Goal: Information Seeking & Learning: Learn about a topic

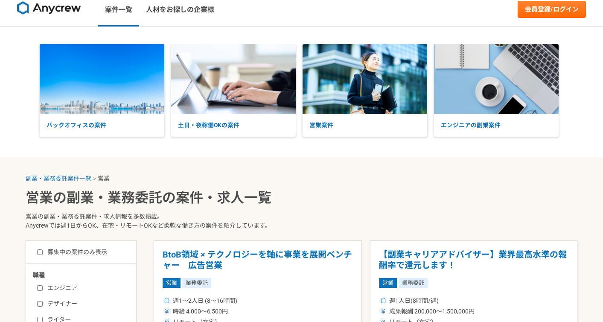
scroll to position [8, 0]
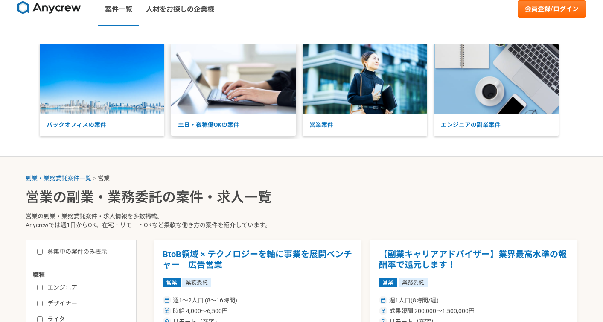
click at [199, 123] on p "土日・夜稼働OKの案件" at bounding box center [233, 124] width 125 height 23
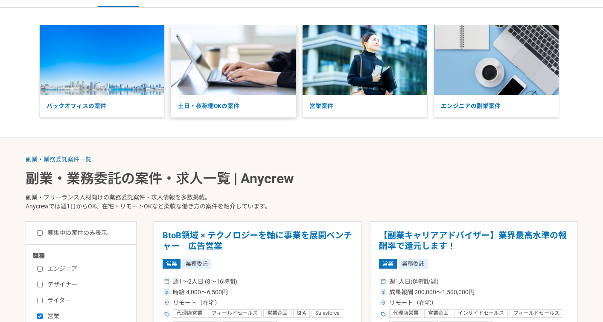
scroll to position [122, 0]
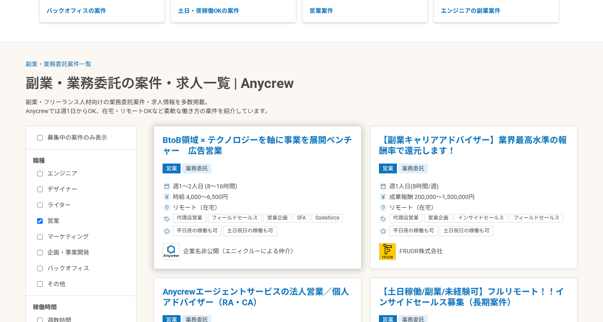
click at [203, 134] on article "BtoB領域 × テクノロジーを軸に事業を展開ベンチャー　広告営業 営業 業務委託 週1〜2人日 (8〜16時間) 時給 4,000〜6,500円 リモート（…" at bounding box center [258, 197] width 208 height 143
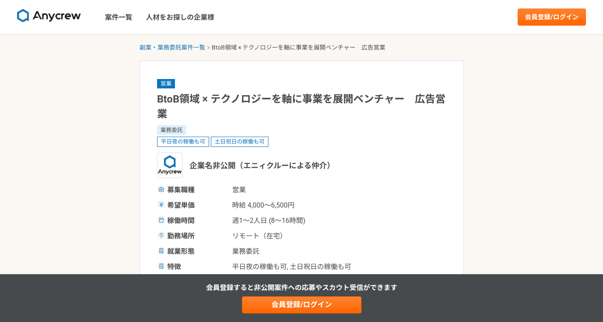
click at [244, 138] on span "土日祝日の稼働も可" at bounding box center [240, 141] width 58 height 10
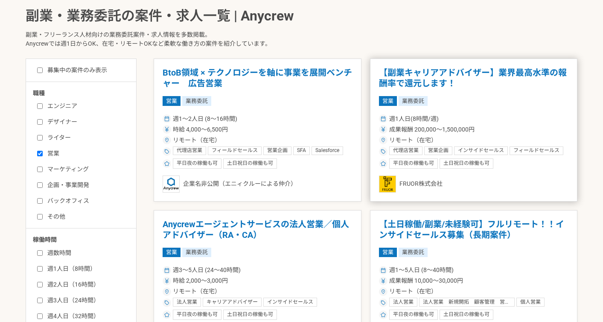
scroll to position [347, 0]
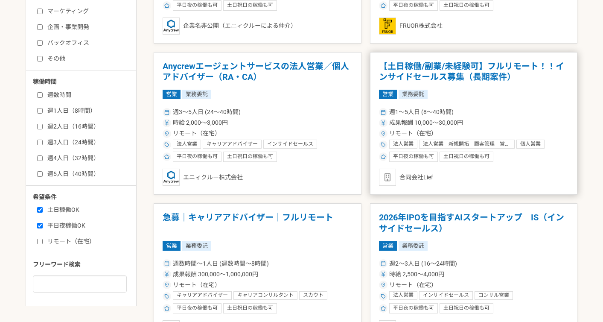
click at [448, 77] on h1 "【土日稼働/副業/未経験可】フルリモート！！インサイドセールス募集（長期案件）" at bounding box center [474, 72] width 190 height 22
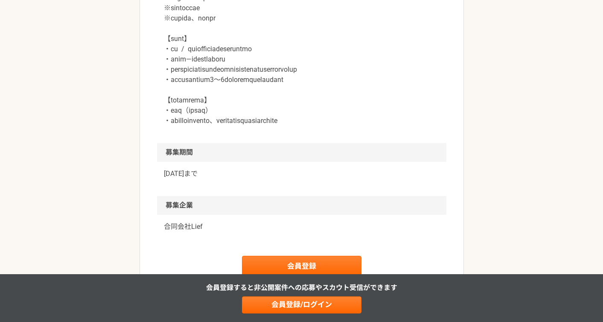
scroll to position [1192, 0]
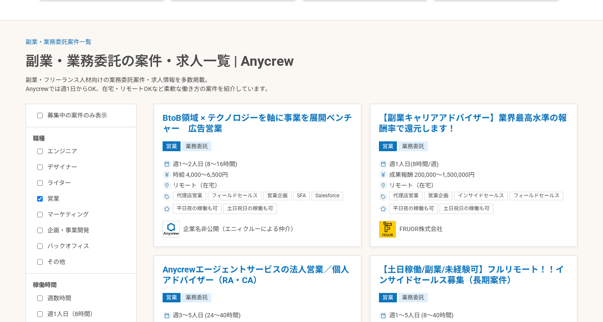
scroll to position [177, 0]
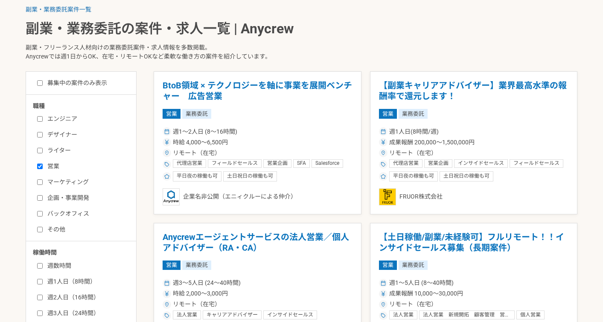
click at [85, 79] on label "募集中の案件のみ表示" at bounding box center [72, 82] width 70 height 9
click at [43, 80] on input "募集中の案件のみ表示" at bounding box center [40, 83] width 6 height 6
checkbox input "true"
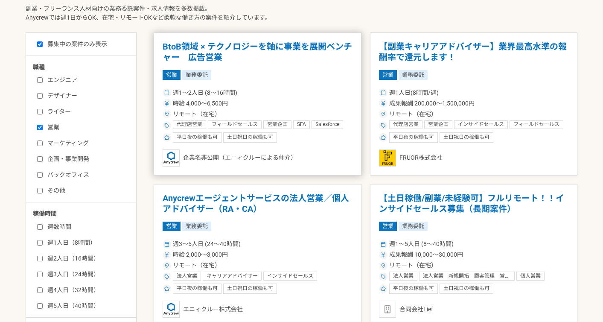
scroll to position [210, 0]
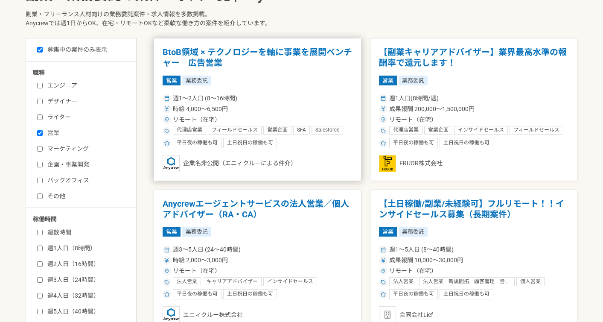
click at [332, 100] on div "週1〜2人日 (8〜16時間)" at bounding box center [257, 98] width 190 height 9
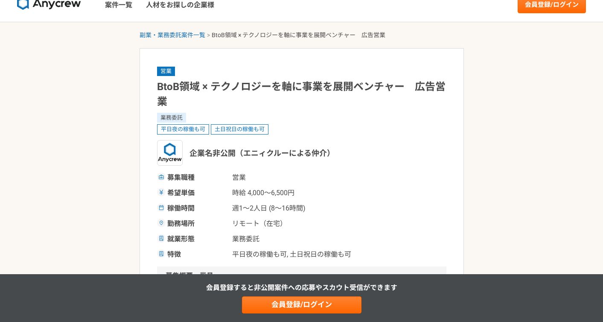
scroll to position [15, 0]
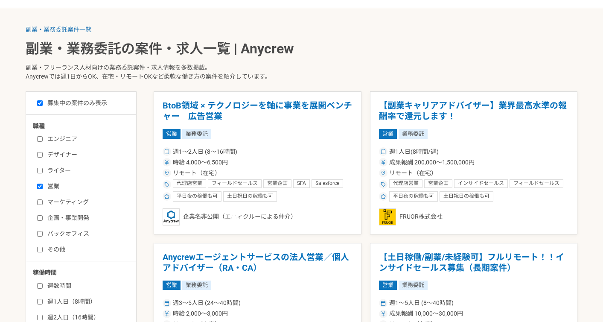
scroll to position [173, 0]
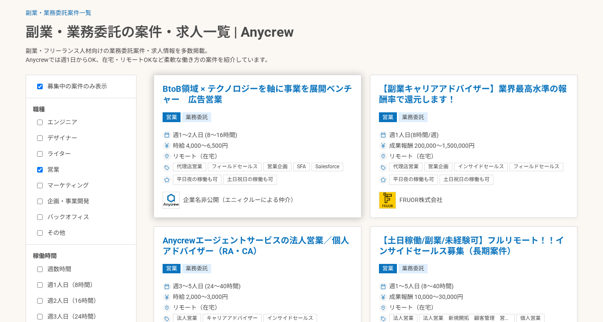
click at [331, 107] on article "BtoB領域 × テクノロジーを軸に事業を展開ベンチャー　広告営業 営業 業務委託 週1〜2人日 (8〜16時間) 時給 4,000〜6,500円 リモート（…" at bounding box center [258, 146] width 208 height 143
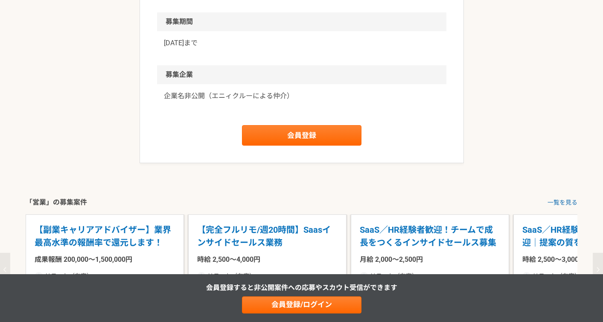
scroll to position [981, 0]
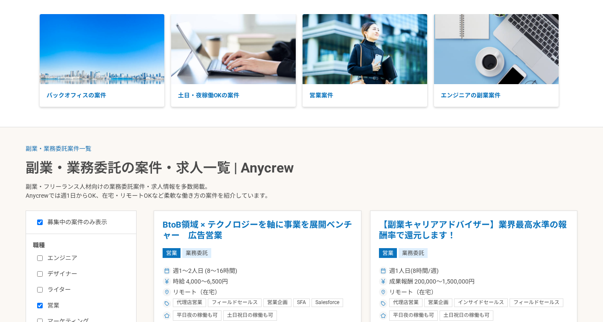
scroll to position [114, 0]
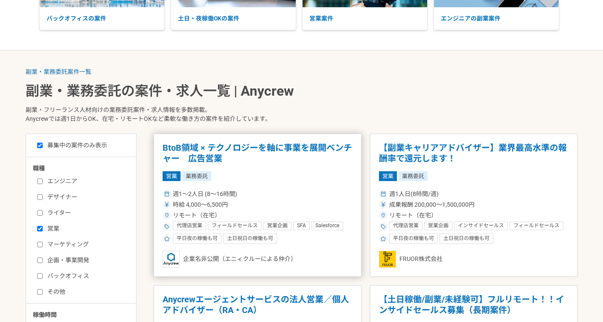
click at [308, 148] on h1 "BtoB領域 × テクノロジーを軸に事業を展開ベンチャー　広告営業" at bounding box center [257, 153] width 190 height 22
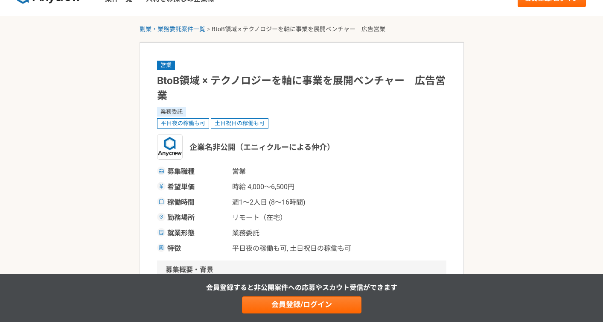
scroll to position [26, 0]
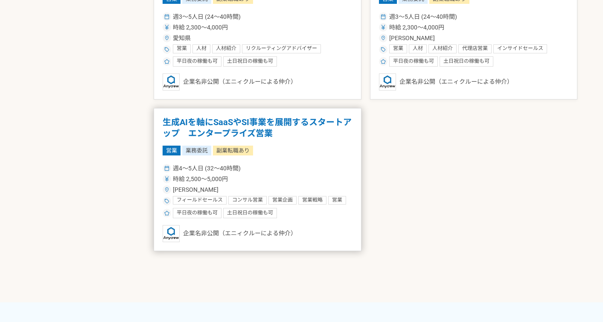
scroll to position [177, 0]
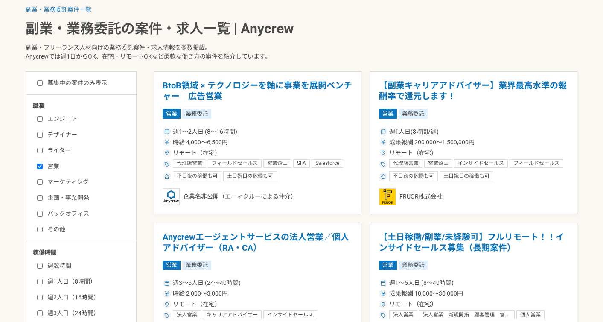
checkbox input "false"
